Goal: Task Accomplishment & Management: Manage account settings

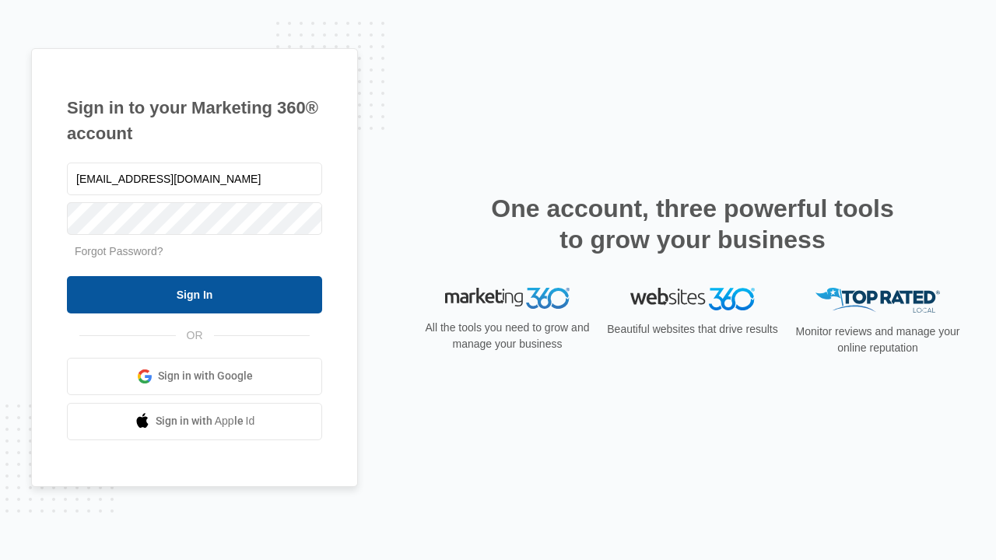
click at [195, 294] on input "Sign In" at bounding box center [194, 294] width 255 height 37
